Goal: Navigation & Orientation: Go to known website

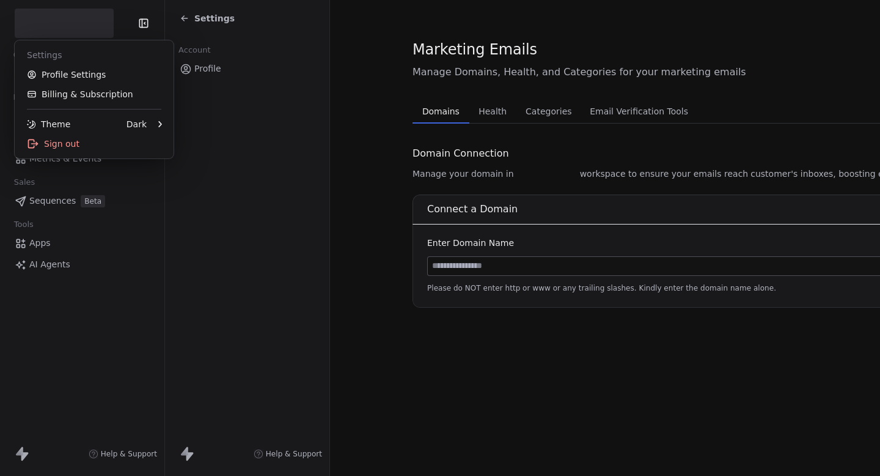
click at [71, 22] on html "Contacts People Marketing Workflows Campaigns Metrics & Events Sales Sequences …" at bounding box center [440, 238] width 880 height 476
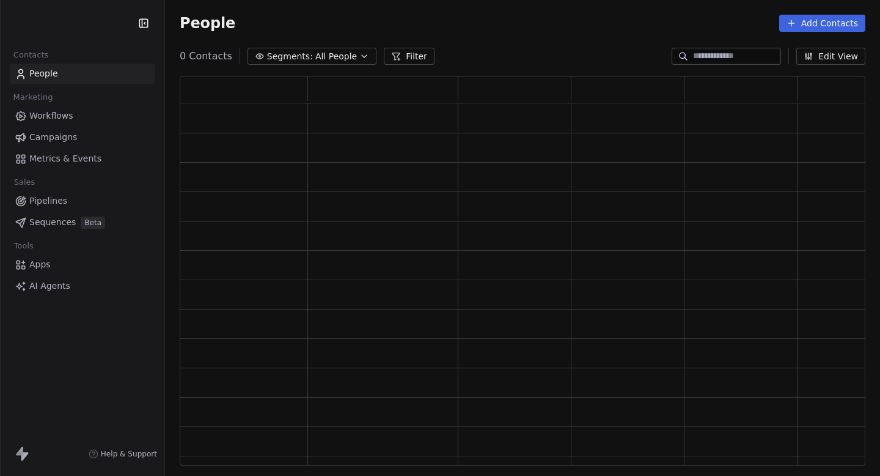
scroll to position [389, 686]
